Goal: Navigation & Orientation: Find specific page/section

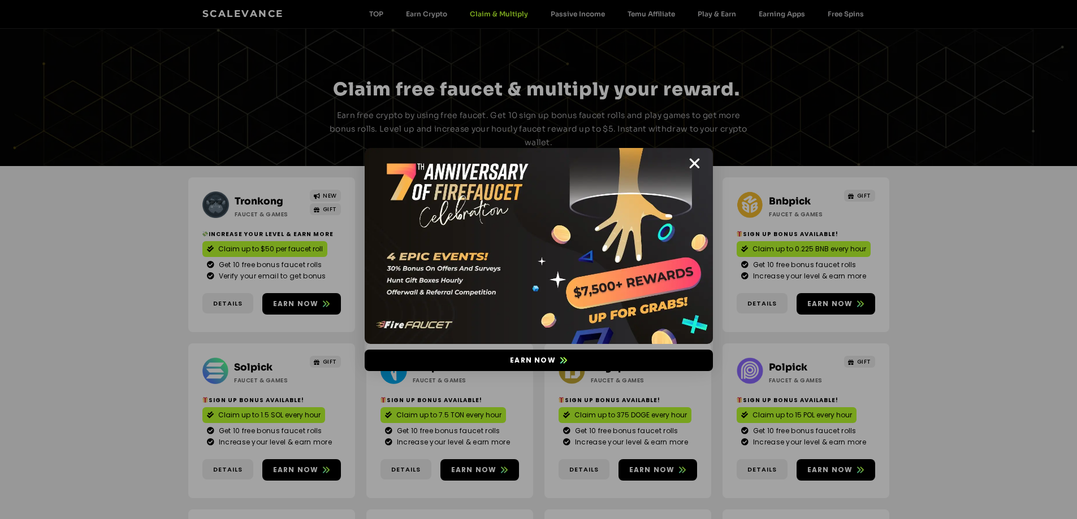
click at [686, 162] on img at bounding box center [539, 246] width 348 height 196
click at [692, 161] on icon "Close" at bounding box center [694, 164] width 14 height 14
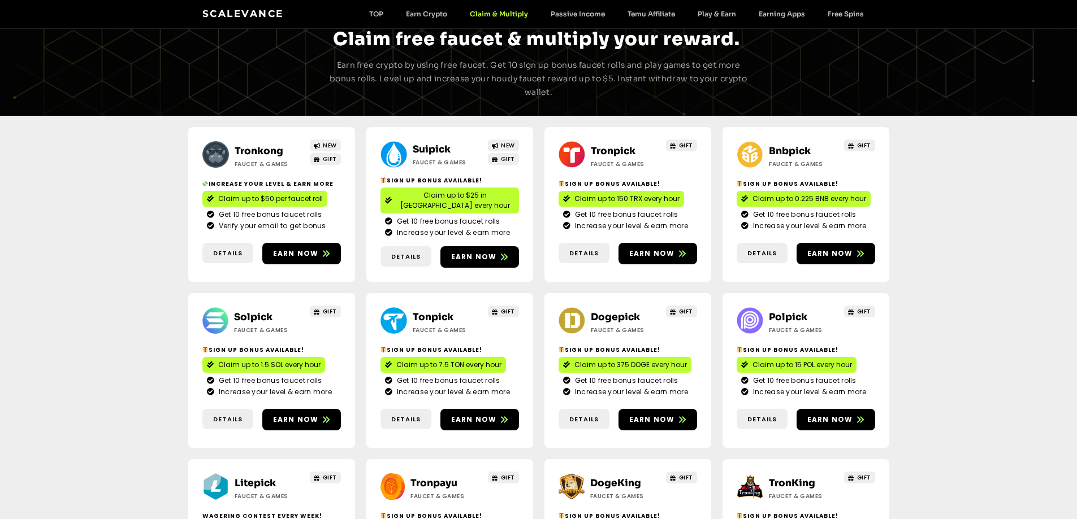
scroll to position [113, 0]
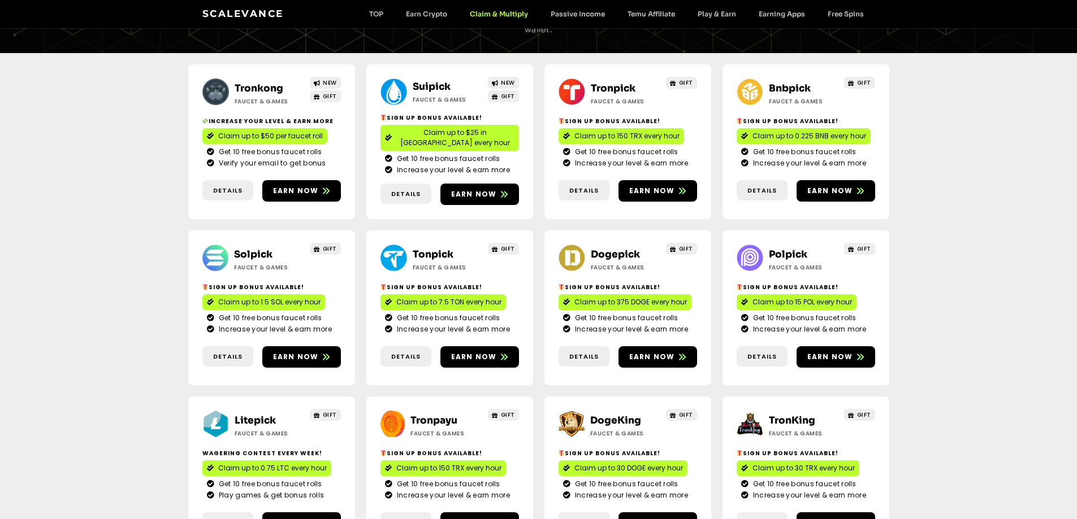
click at [251, 249] on link "Solpick" at bounding box center [253, 255] width 38 height 12
click at [249, 86] on link "Tronkong" at bounding box center [259, 89] width 49 height 12
click at [620, 85] on link "Tronpick" at bounding box center [613, 89] width 45 height 12
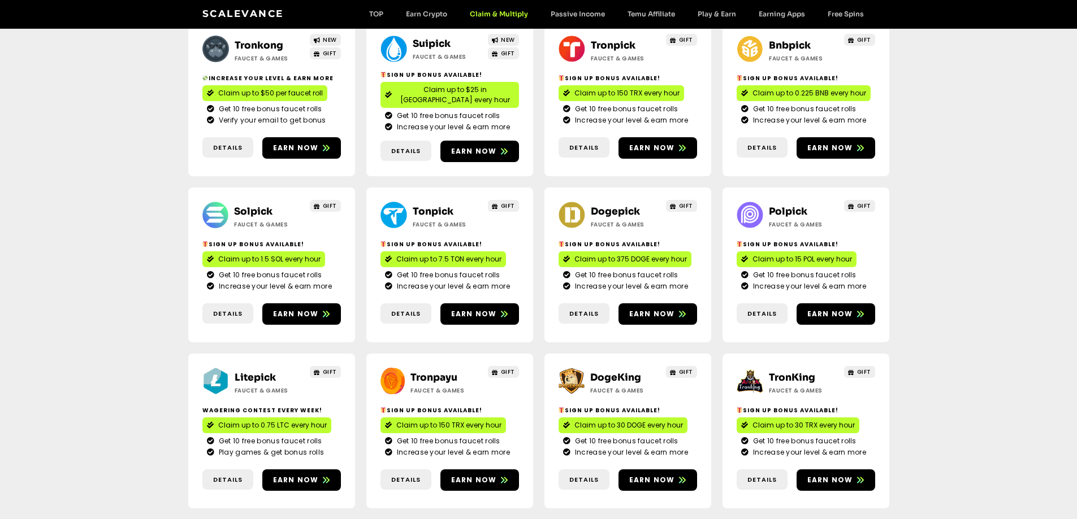
scroll to position [226, 0]
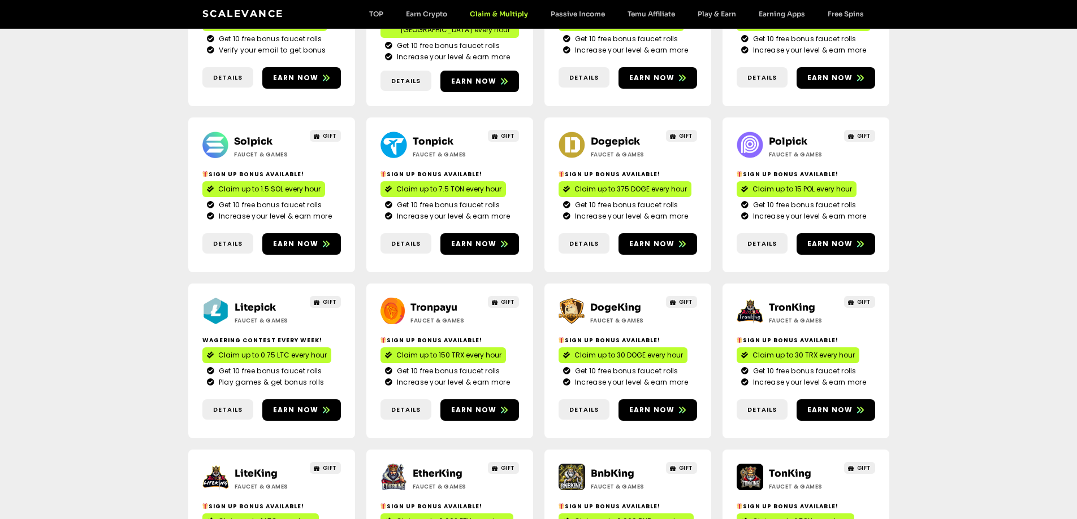
click at [787, 302] on link "TronKing" at bounding box center [792, 308] width 46 height 12
click at [611, 302] on link "DogeKing" at bounding box center [615, 308] width 51 height 12
click at [239, 302] on link "Litepick" at bounding box center [255, 308] width 41 height 12
click at [612, 136] on link "Dogepick" at bounding box center [615, 142] width 49 height 12
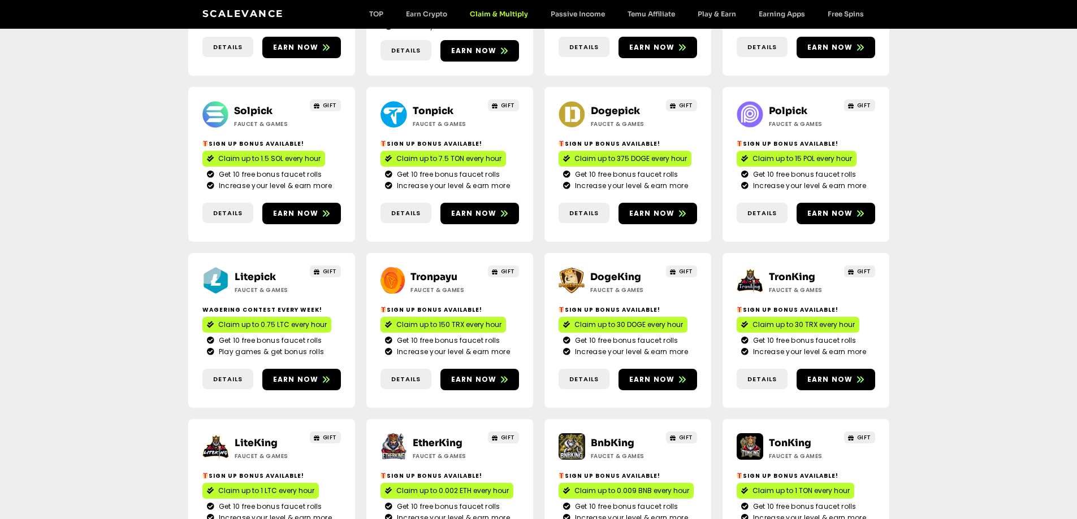
scroll to position [283, 0]
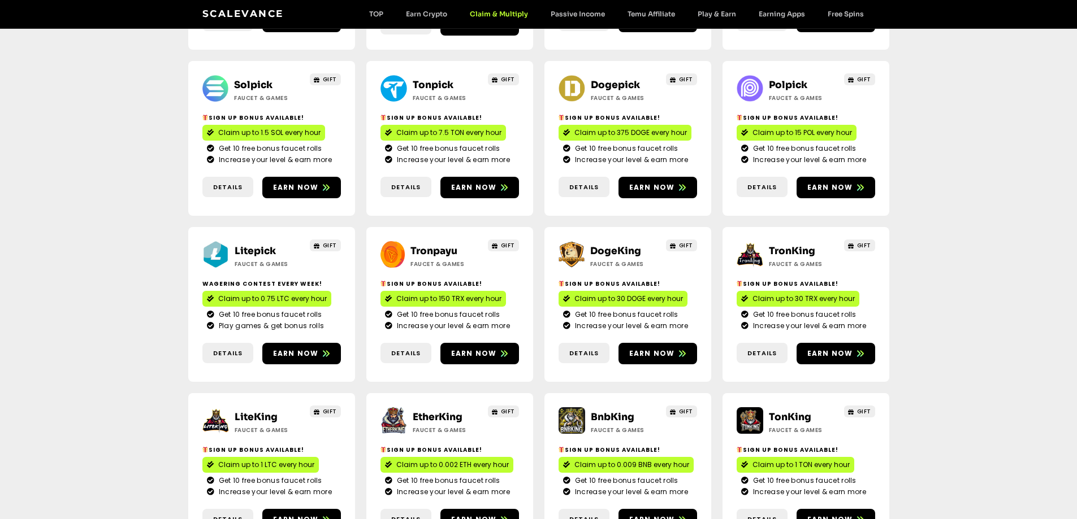
click at [265, 412] on link "LiteKing" at bounding box center [256, 418] width 43 height 12
click at [437, 412] on link "EtherKing" at bounding box center [438, 418] width 50 height 12
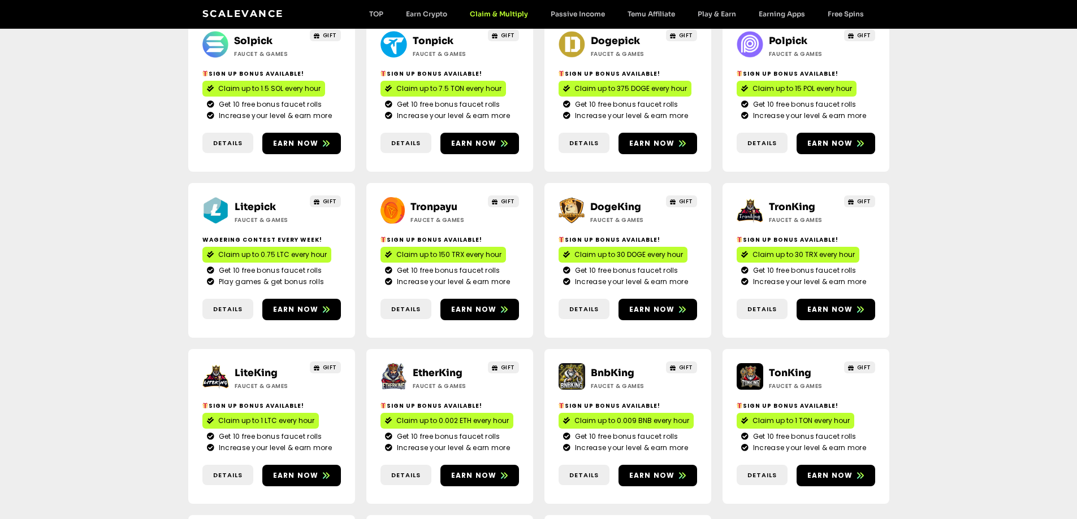
scroll to position [396, 0]
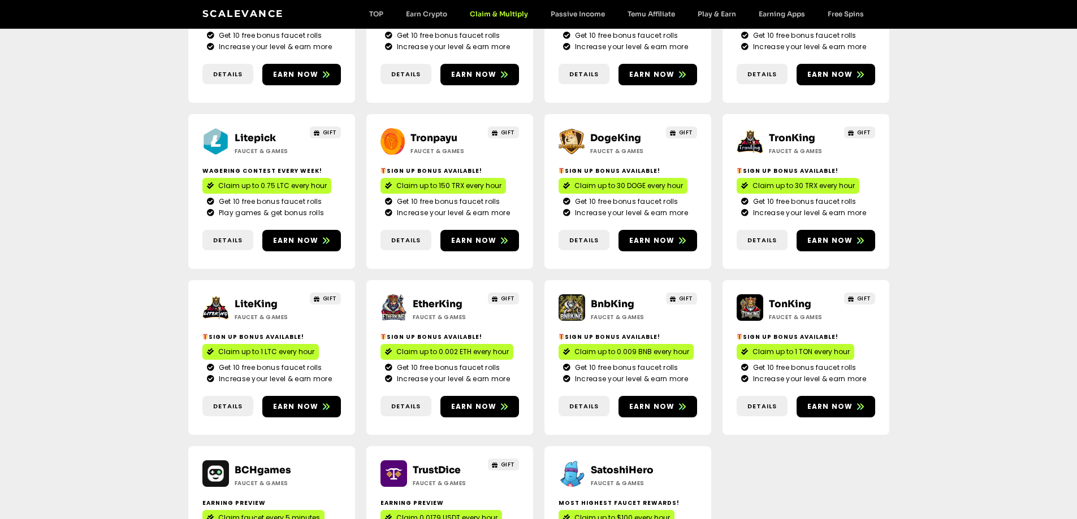
click at [615, 298] on link "BnbKing" at bounding box center [613, 304] width 44 height 12
click at [425, 465] on link "TrustDice" at bounding box center [437, 471] width 48 height 12
click at [779, 280] on div "TonKing Faucet & Games GIFT Sign Up Bonus Available! Claim up to 1 TON every ho…" at bounding box center [805, 357] width 167 height 155
click at [783, 298] on link "TonKing" at bounding box center [790, 304] width 42 height 12
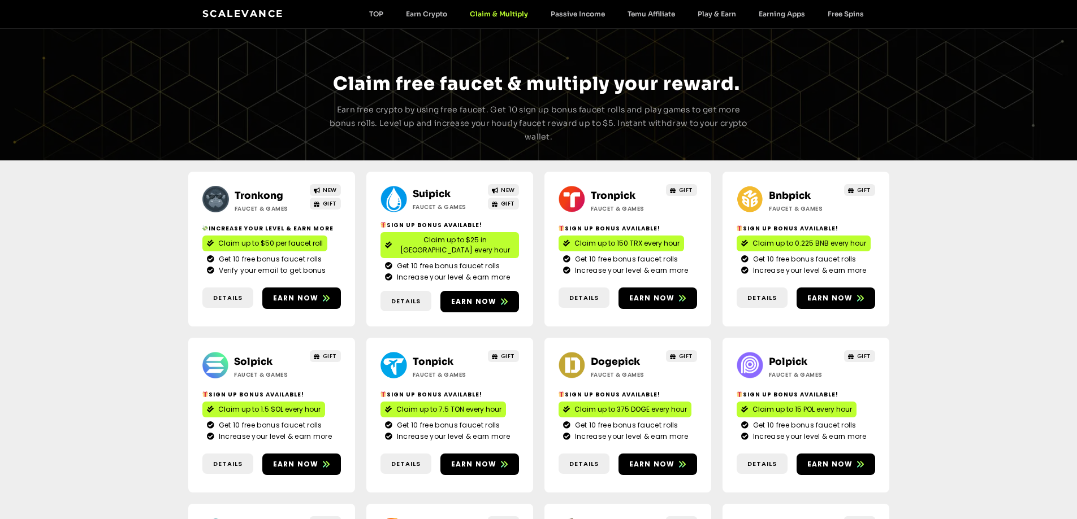
scroll to position [0, 0]
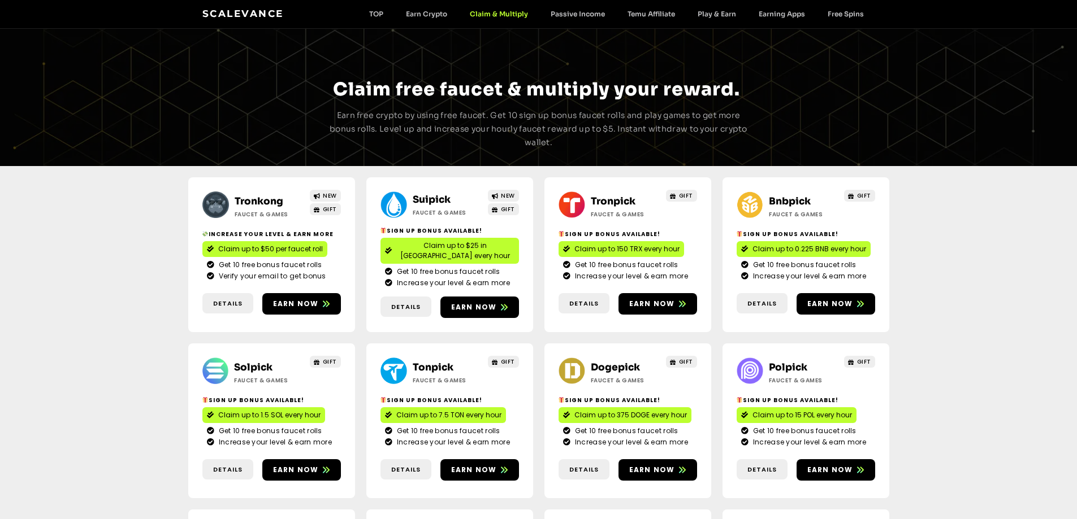
click at [436, 203] on link "Suipick" at bounding box center [432, 200] width 38 height 12
click at [798, 203] on link "Bnbpick" at bounding box center [790, 202] width 42 height 12
click at [252, 15] on link "Scalevance" at bounding box center [242, 13] width 81 height 11
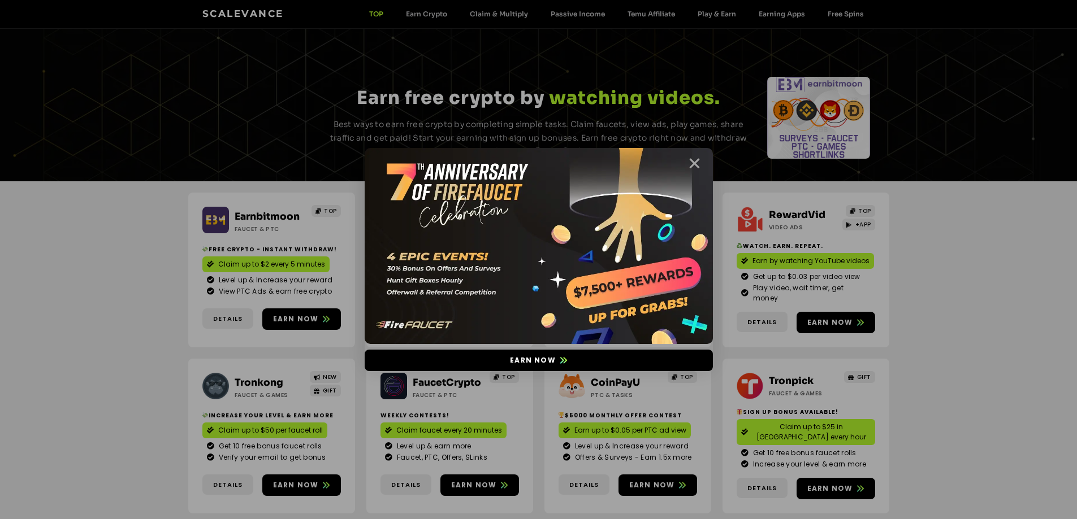
click at [698, 165] on icon "Close" at bounding box center [694, 164] width 14 height 14
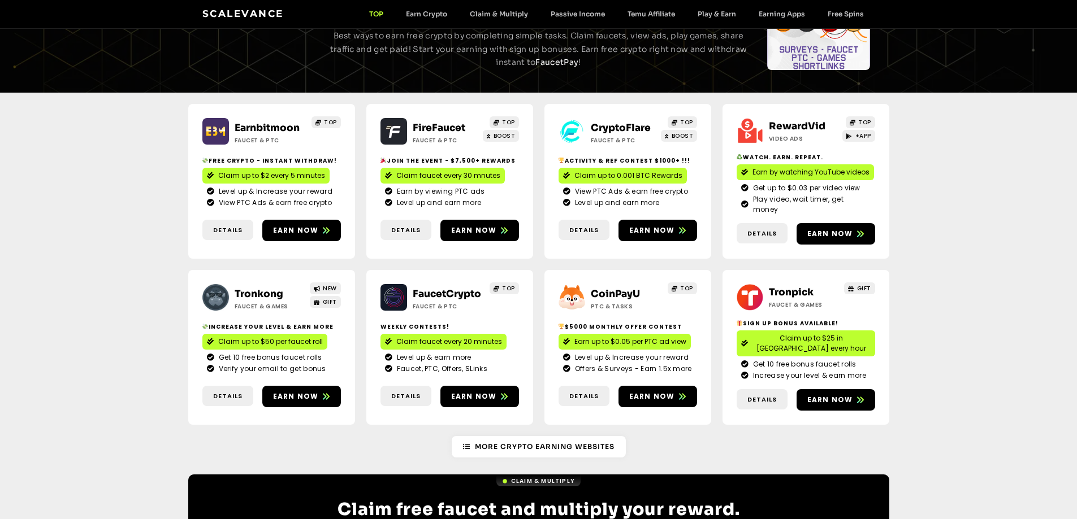
scroll to position [113, 0]
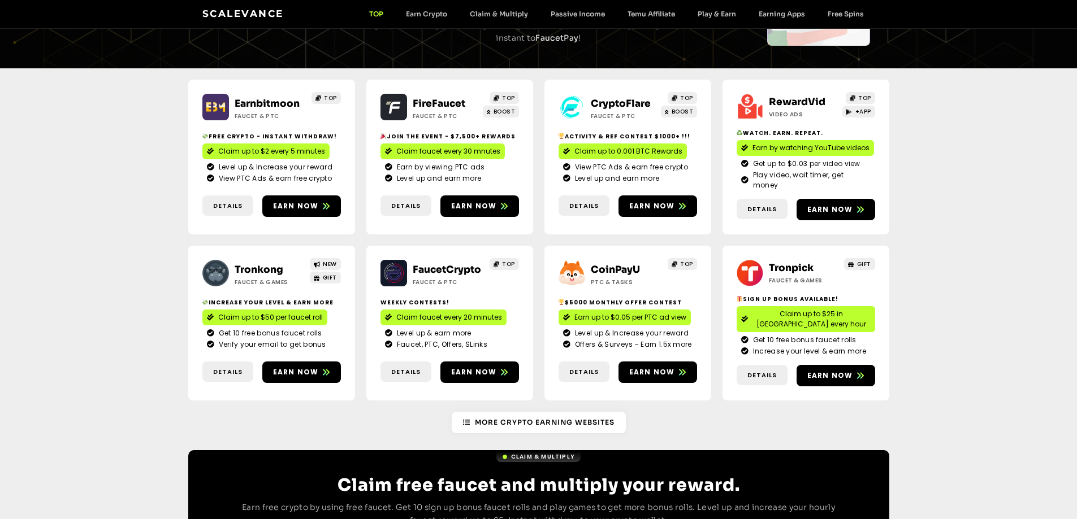
click at [610, 107] on link "CryptoFlare" at bounding box center [621, 104] width 60 height 12
